Goal: Communication & Community: Ask a question

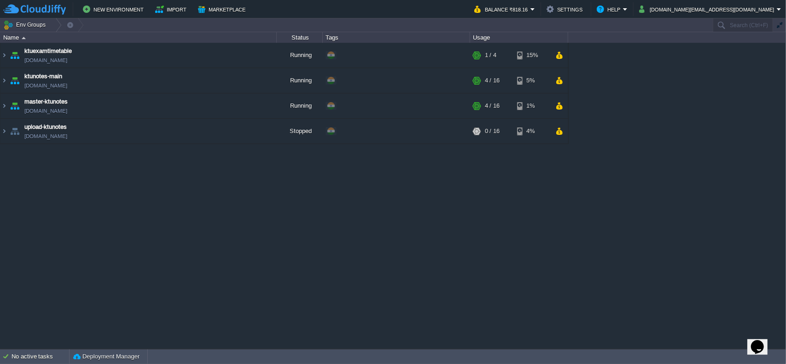
click at [755, 344] on icon "Chat widget" at bounding box center [757, 347] width 13 height 14
type input "919605885554"
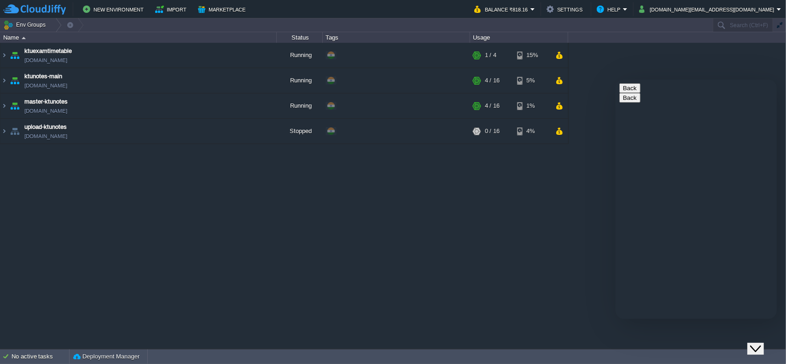
type textarea "i have started importing demo for a theme"
paste textarea "i"
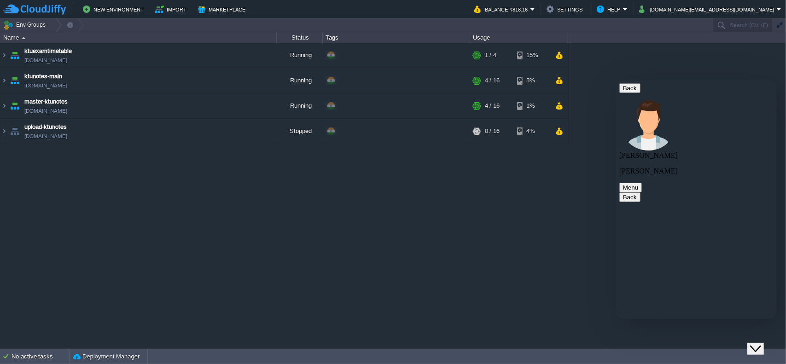
scroll to position [16, 0]
type textarea "it shown this values required"
type textarea "its not stuck for too long"
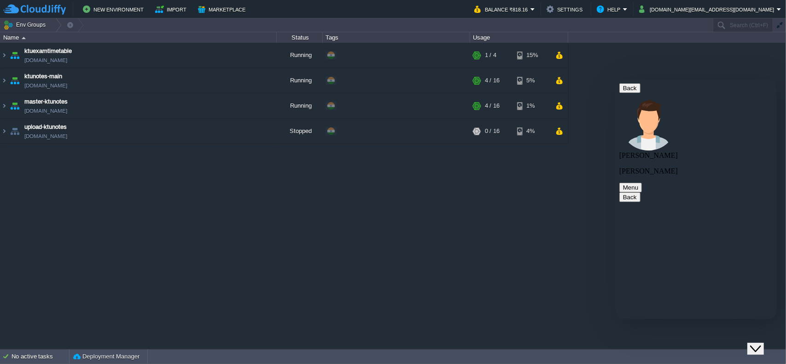
type textarea "i want to increase that value"
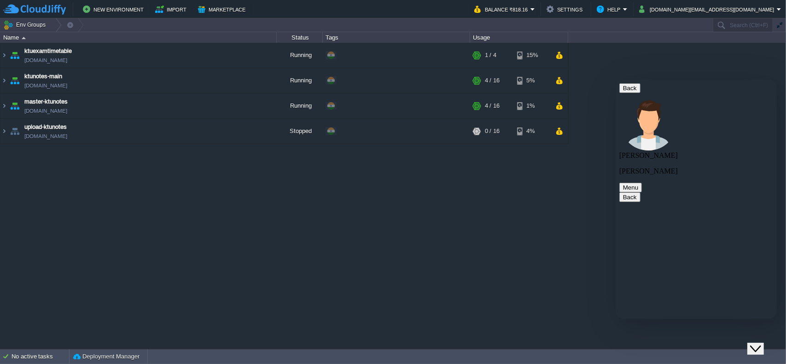
type textarea "wordpress memory limit and execution time"
type textarea "ktunotes-main"
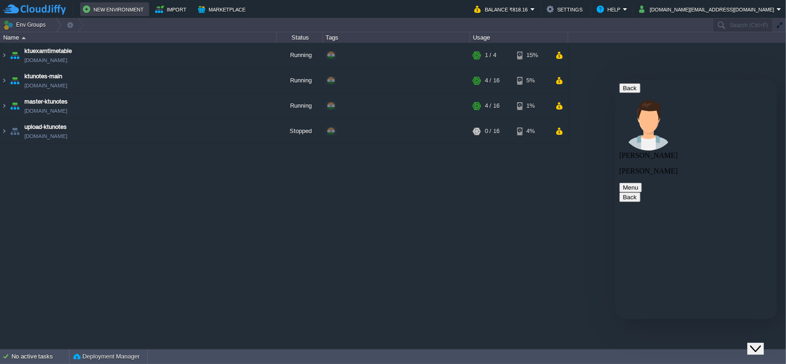
scroll to position [492, 0]
click at [7, 82] on img at bounding box center [3, 80] width 7 height 25
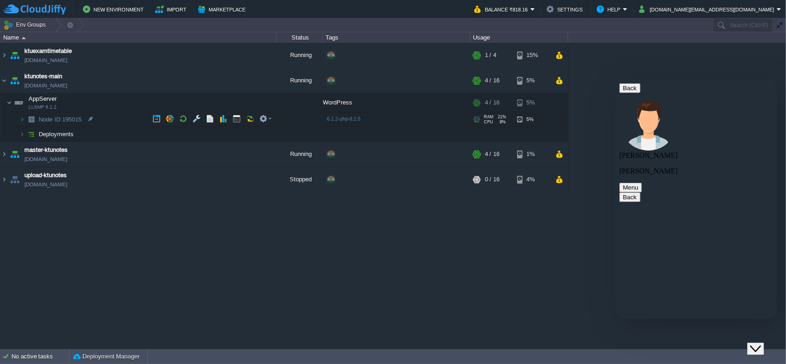
drag, startPoint x: 106, startPoint y: 118, endPoint x: 41, endPoint y: 125, distance: 65.7
click at [41, 125] on td "Node ID: 195015" at bounding box center [138, 119] width 276 height 15
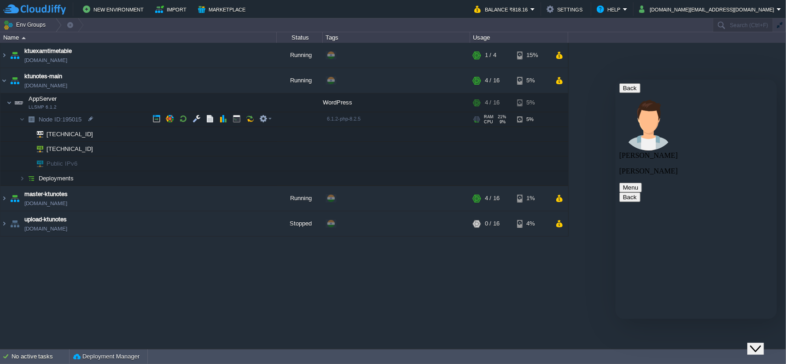
copy span "Node ID: 195015"
paste textarea "Node ID: 195015"
type textarea "Node ID: 195015"
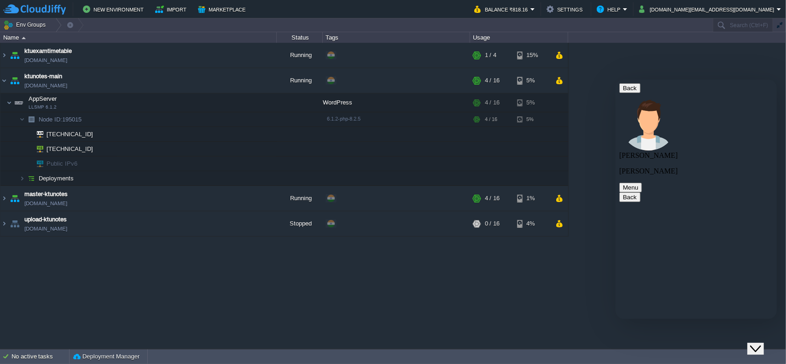
scroll to position [522, 0]
type textarea "is it done"
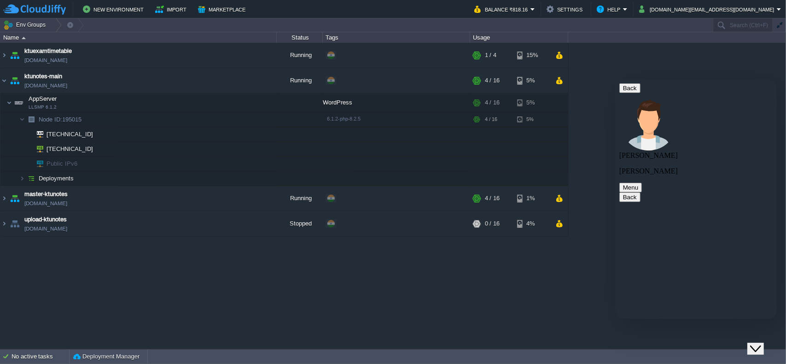
drag, startPoint x: 677, startPoint y: 255, endPoint x: 654, endPoint y: 222, distance: 40.3
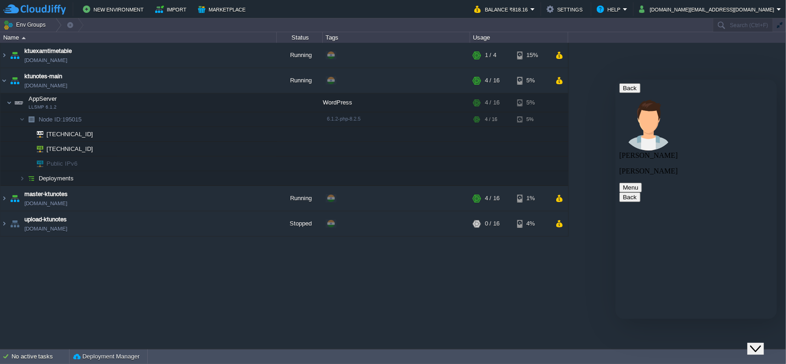
type textarea "p"
type textarea "hello"
type textarea "my website ktunotes.in is down"
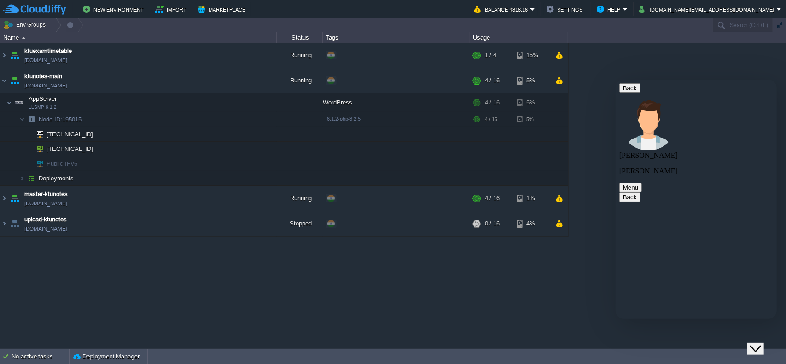
type textarea "can you check"
type textarea "sub pages is showing 403"
type textarea "now its working"
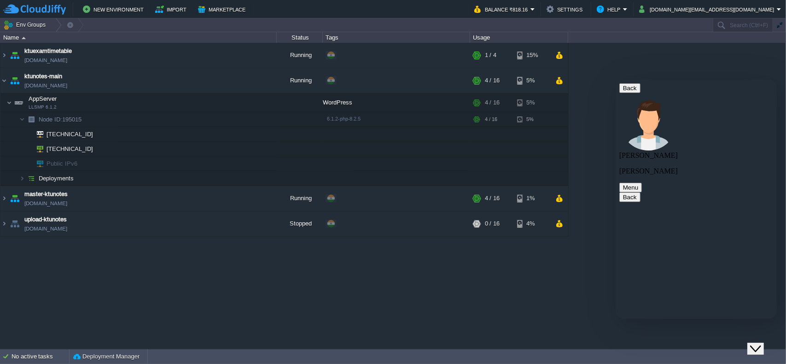
scroll to position [1064, 0]
type textarea "any changes done from your side to fix it"
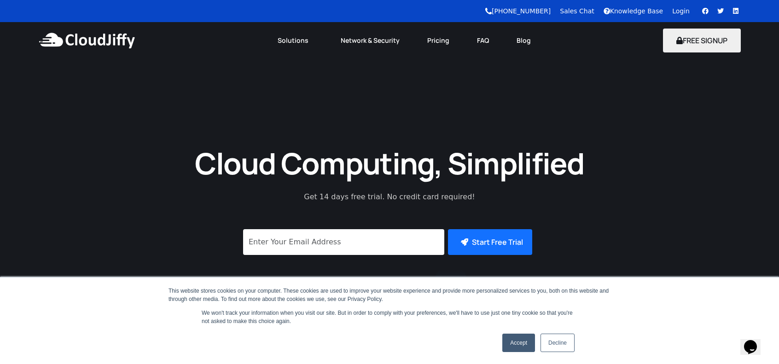
drag, startPoint x: 517, startPoint y: 345, endPoint x: 559, endPoint y: 349, distance: 42.1
click at [517, 345] on link "Accept" at bounding box center [519, 343] width 33 height 18
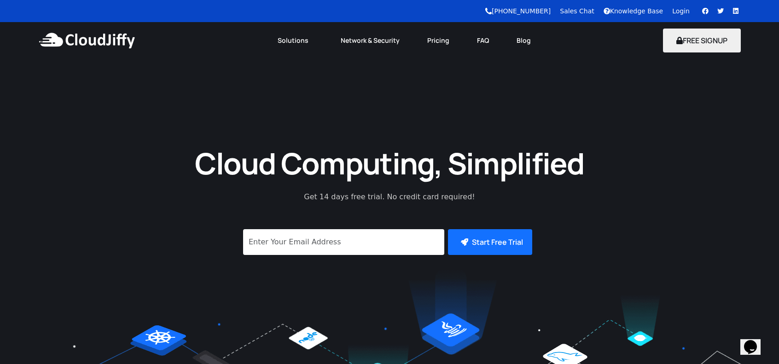
click at [745, 344] on div "Opens Chat This icon Opens the chat window." at bounding box center [750, 347] width 15 height 15
type input "919605885554"
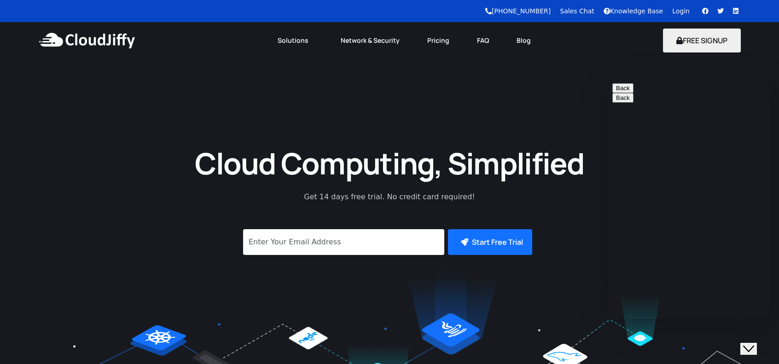
type textarea "when i refreshed the site chat history gone"
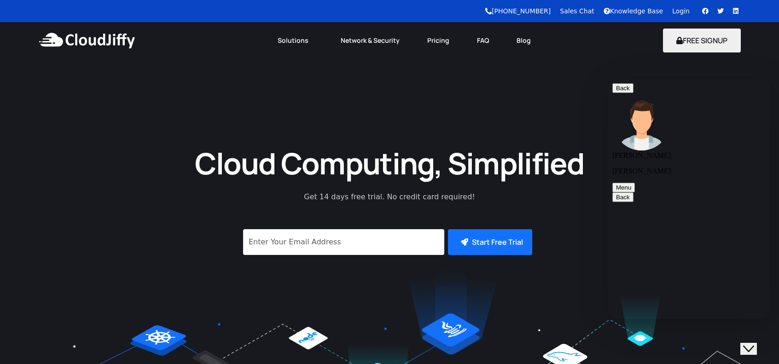
type textarea "are you there"
type textarea "hello"
type textarea "no response from the site and from your side"
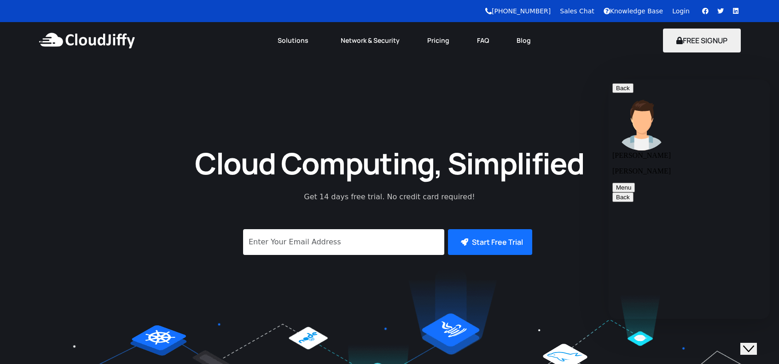
scroll to position [211, 0]
type textarea "pawan are you there"
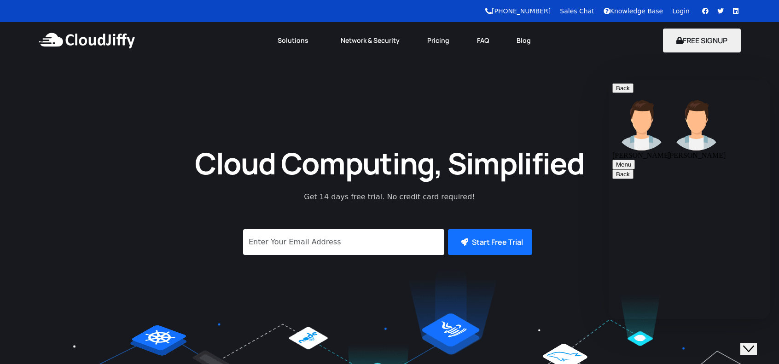
type textarea "can"
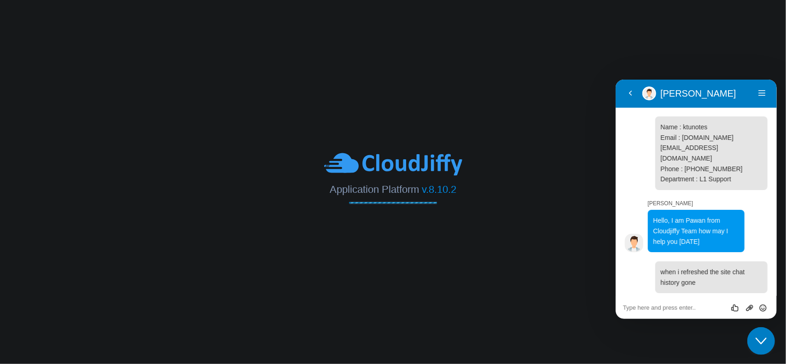
click at [706, 311] on div "Rate this chat Upload File Insert emoji" at bounding box center [695, 307] width 161 height 23
paste textarea "i"
click at [706, 308] on textarea at bounding box center [696, 307] width 146 height 7
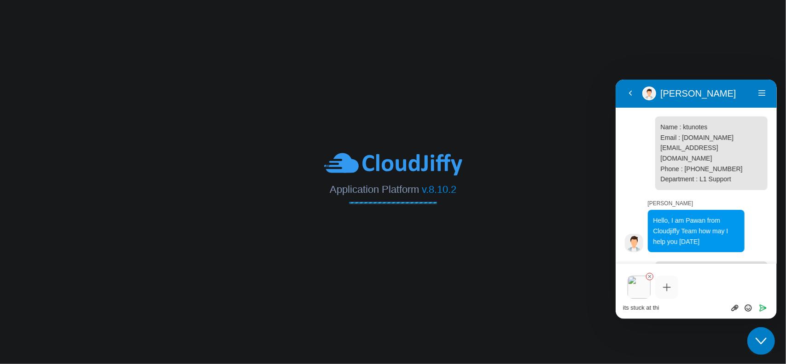
type textarea "its stuck at this"
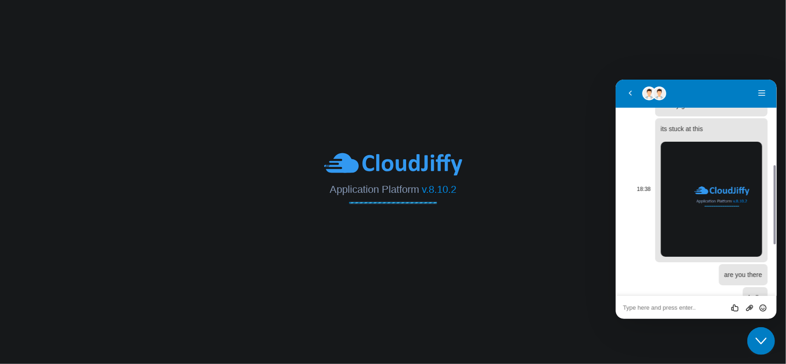
scroll to position [333, 0]
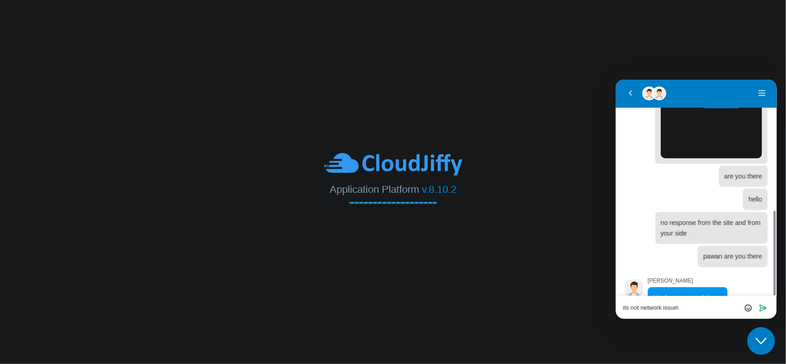
type textarea "its not network issue"
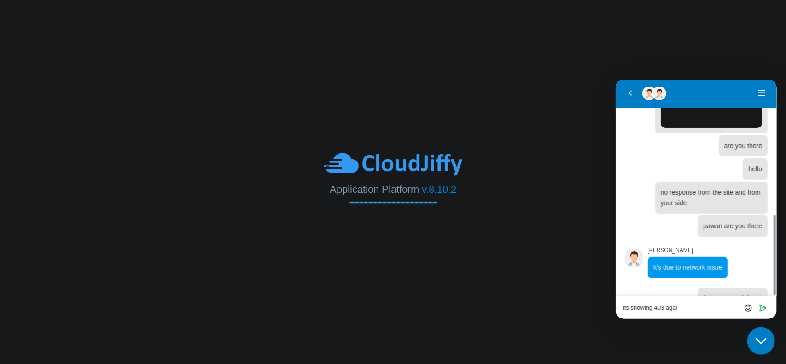
type textarea "its showing 403 again"
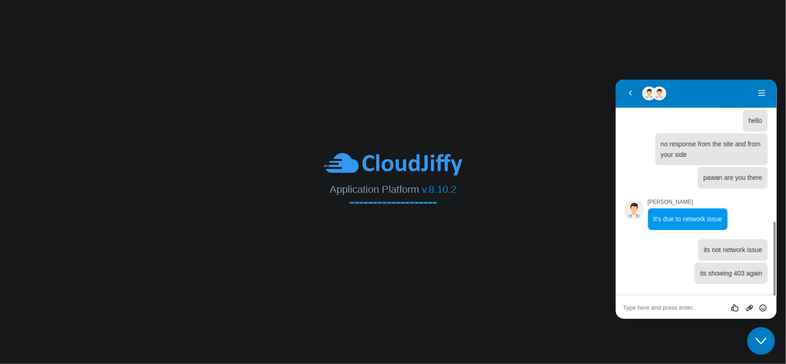
scroll to position [412, 0]
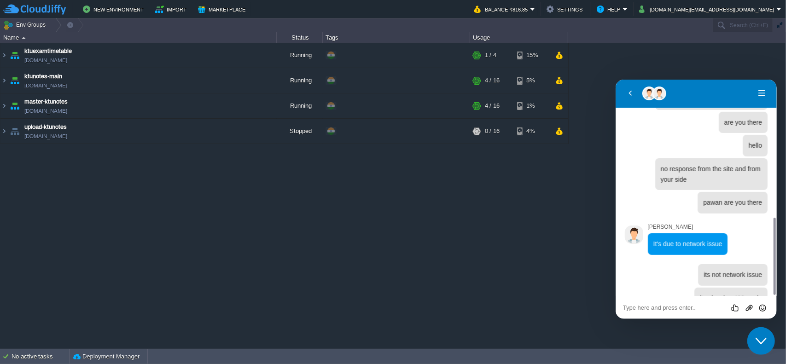
scroll to position [412, 0]
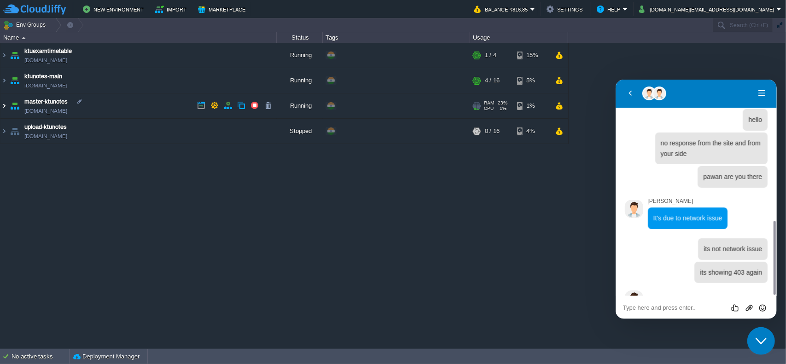
click at [5, 105] on img at bounding box center [3, 106] width 7 height 25
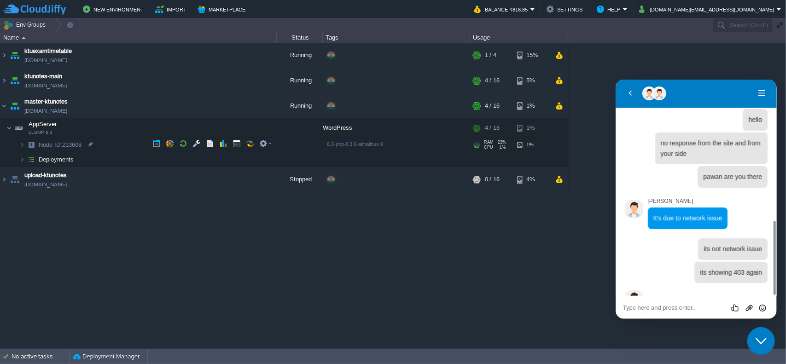
drag, startPoint x: 104, startPoint y: 146, endPoint x: 38, endPoint y: 144, distance: 66.4
click at [38, 144] on td "Node ID: 213608" at bounding box center [138, 145] width 276 height 15
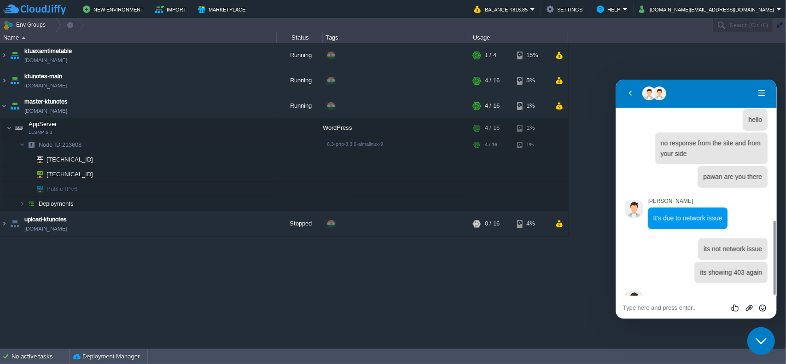
copy span "Node ID: 213608"
click at [665, 309] on textarea at bounding box center [696, 307] width 146 height 7
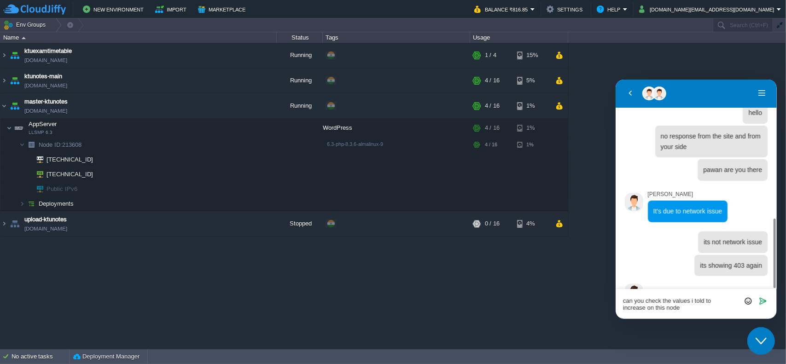
paste textarea "Node ID: 213608"
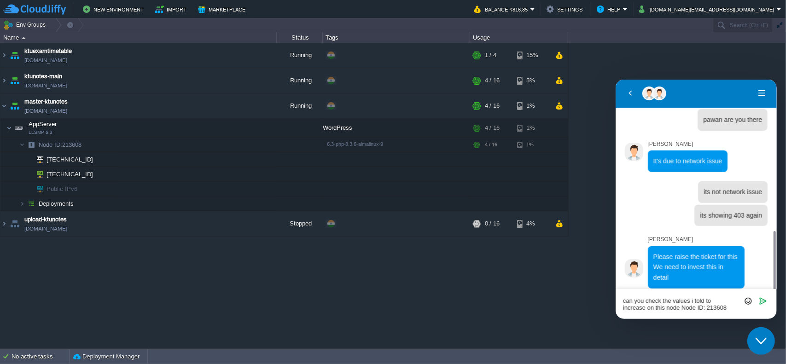
scroll to position [456, 0]
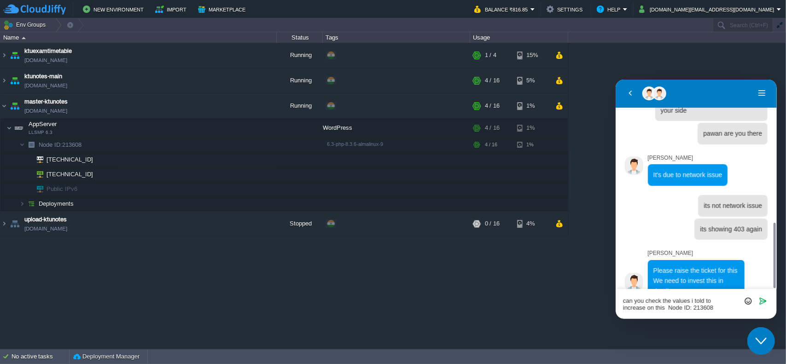
type textarea "can you check the values i told to increase on this Node ID: 213608"
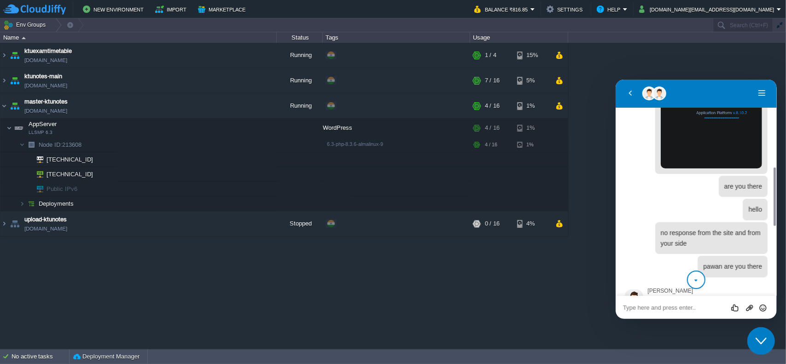
scroll to position [576, 0]
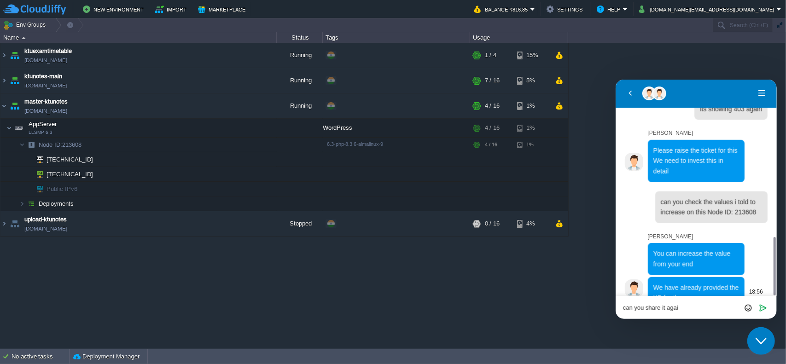
type textarea "can you share it again"
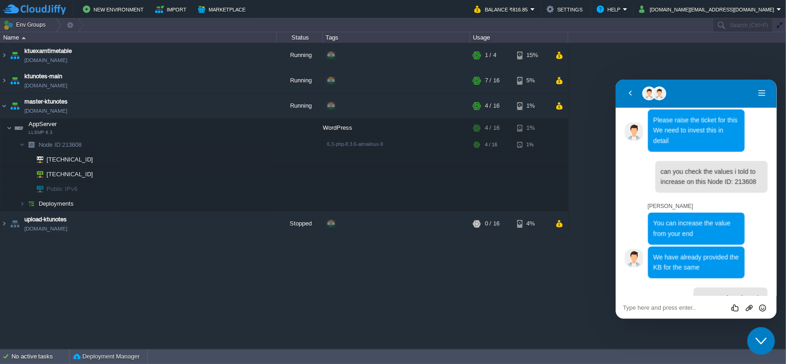
scroll to position [726, 0]
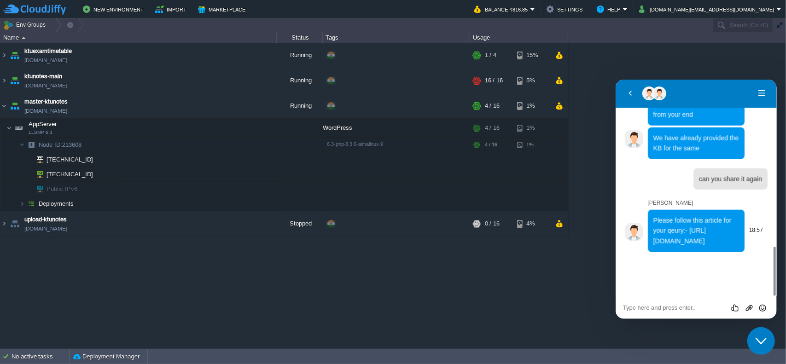
drag, startPoint x: 678, startPoint y: 254, endPoint x: 651, endPoint y: 221, distance: 42.6
click at [651, 221] on div "Please follow this article for your qeury:- [URL][DOMAIN_NAME]" at bounding box center [696, 231] width 97 height 42
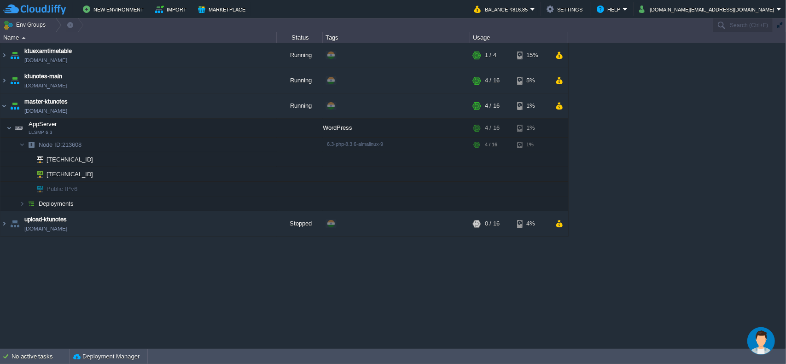
scroll to position [0, 0]
click at [748, 339] on div "Opens Chat This icon Opens the chat window." at bounding box center [761, 341] width 28 height 15
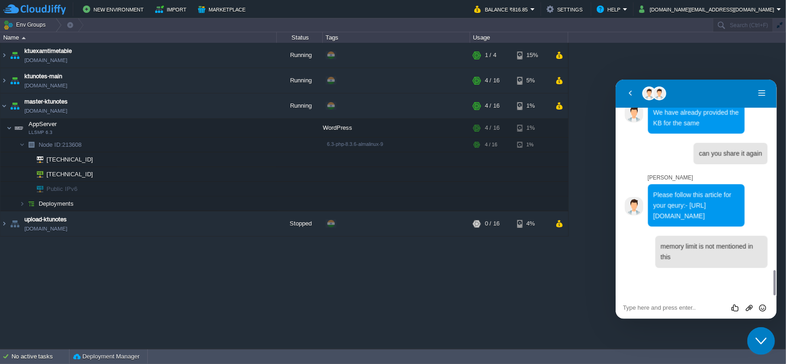
click at [685, 313] on div "Rate this chat Upload File Insert emoji" at bounding box center [695, 307] width 161 height 23
click at [688, 309] on textarea at bounding box center [696, 307] width 146 height 7
type textarea "?"
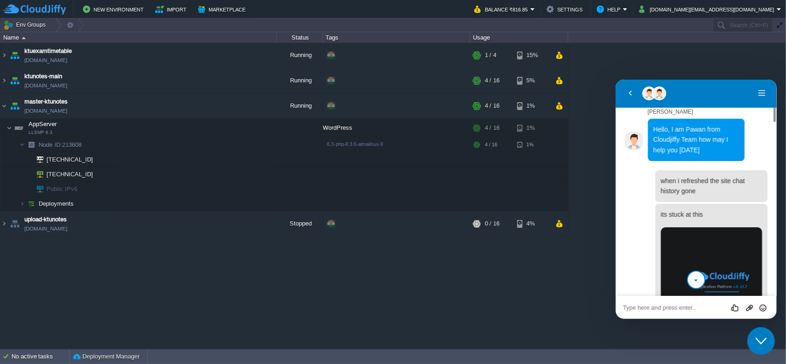
scroll to position [0, 0]
